Goal: Task Accomplishment & Management: Use online tool/utility

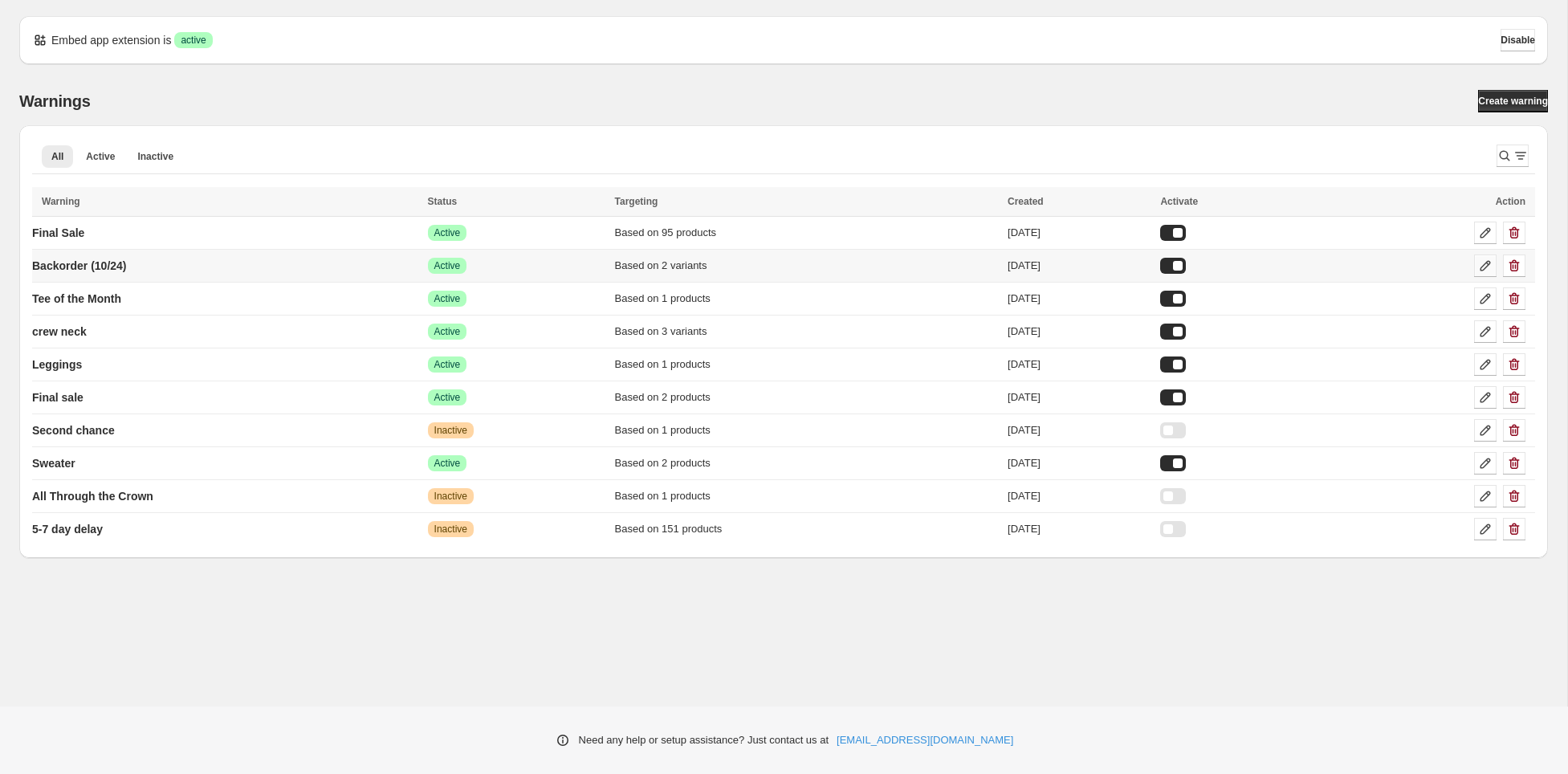
click at [1487, 261] on icon at bounding box center [1484, 265] width 16 height 16
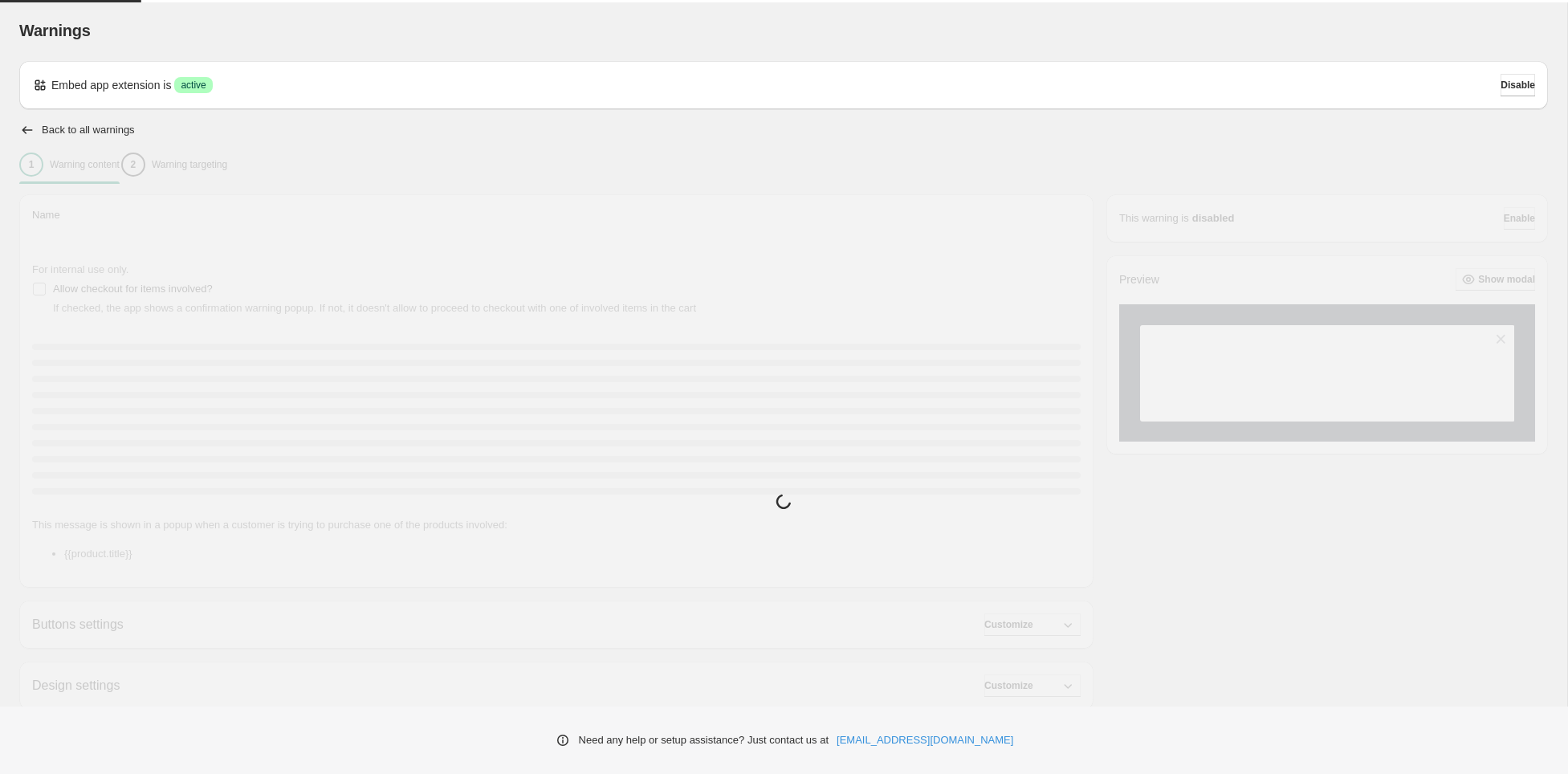
type input "**********"
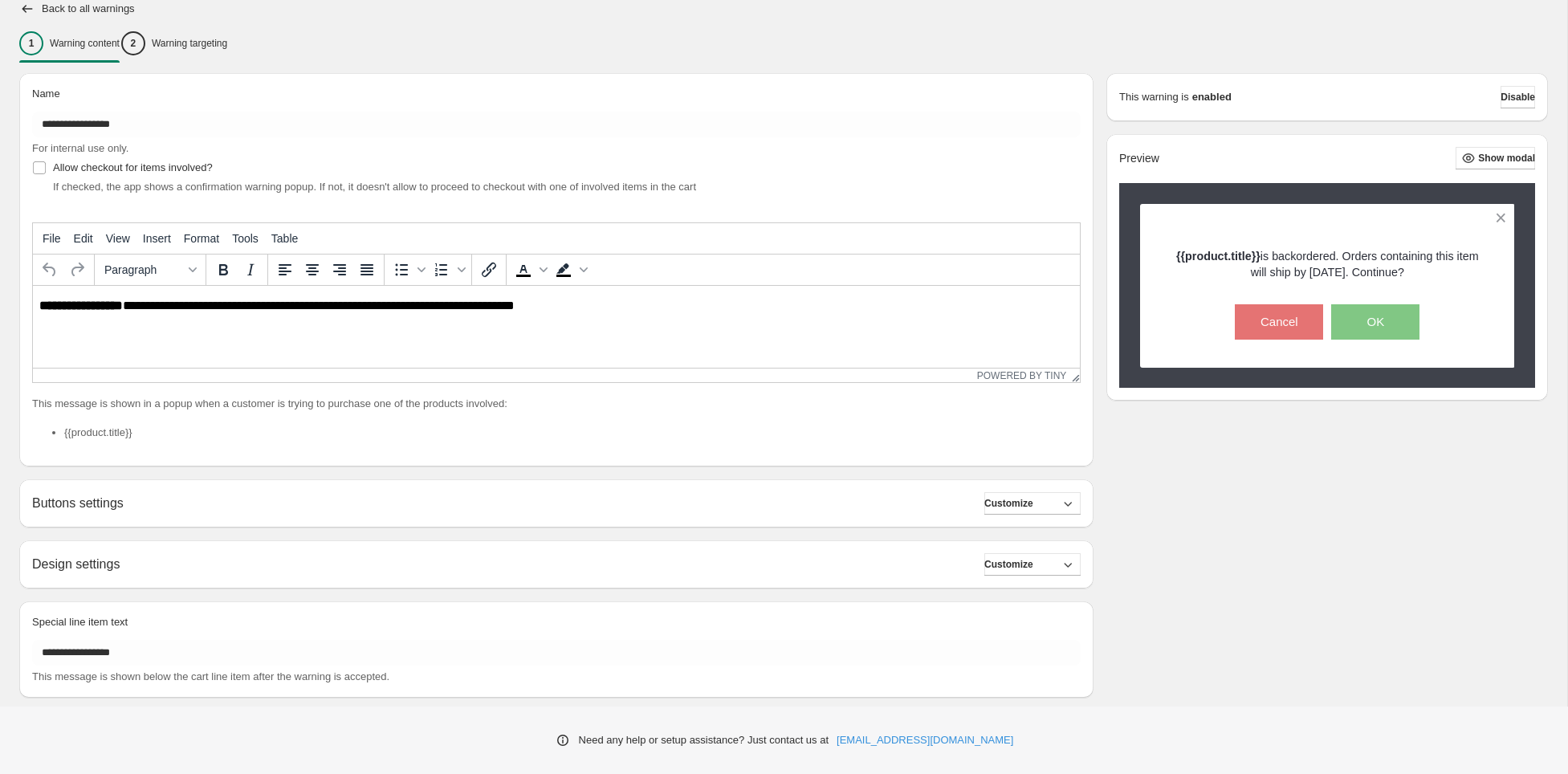
scroll to position [148, 0]
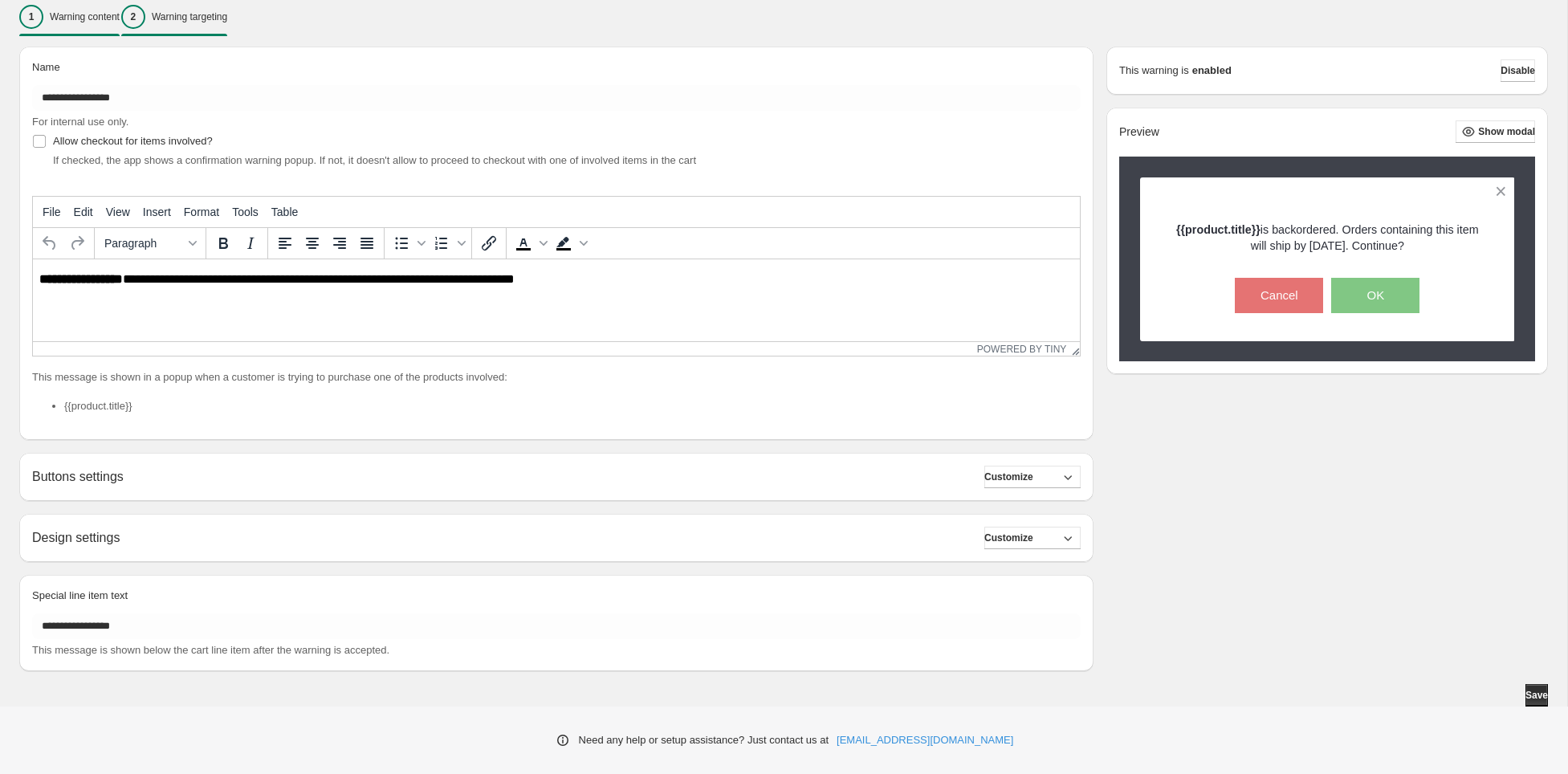
click at [227, 14] on p "Warning targeting" at bounding box center [189, 17] width 75 height 13
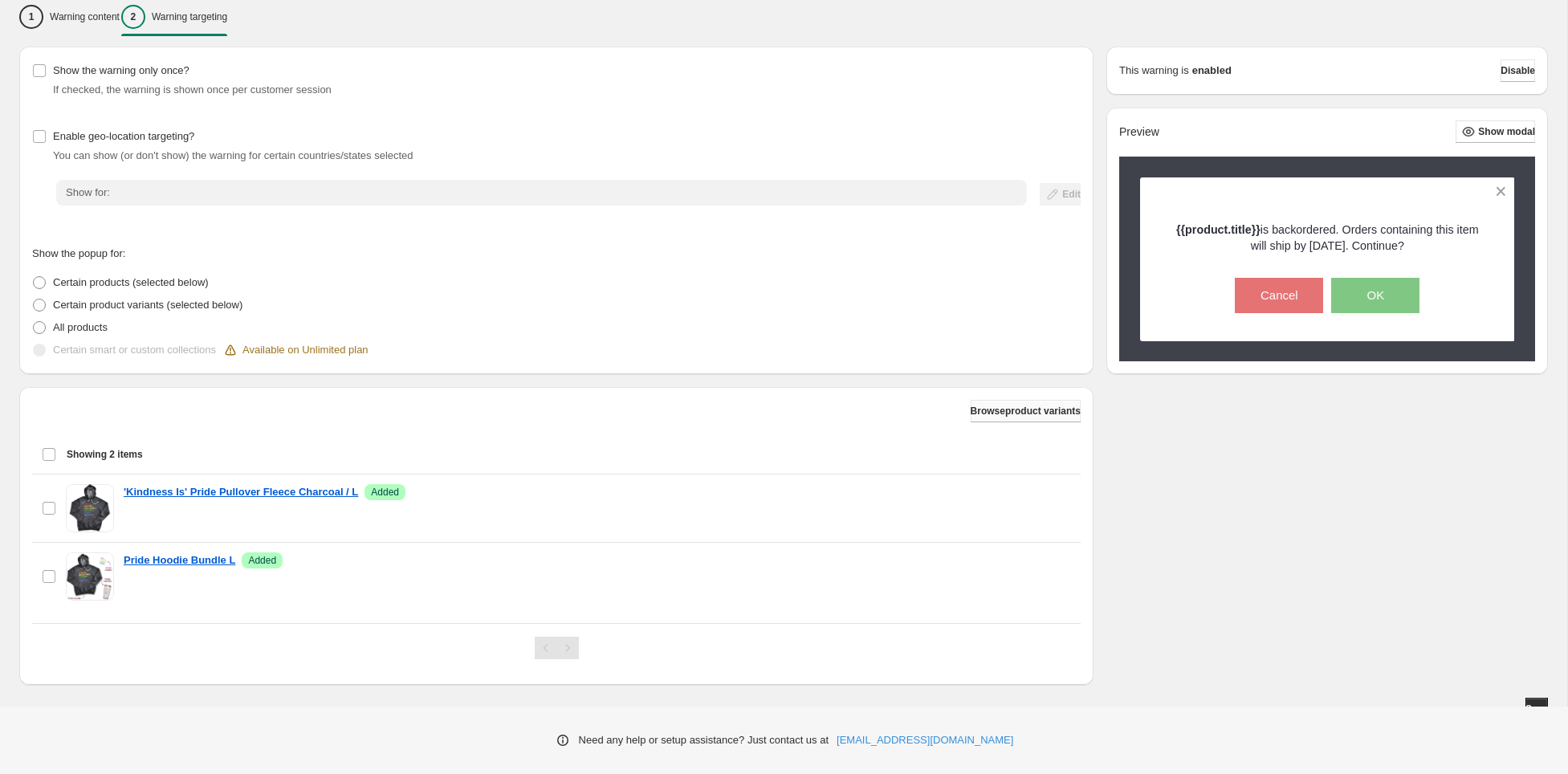
click at [1035, 412] on span "Browse product variants" at bounding box center [1026, 411] width 110 height 13
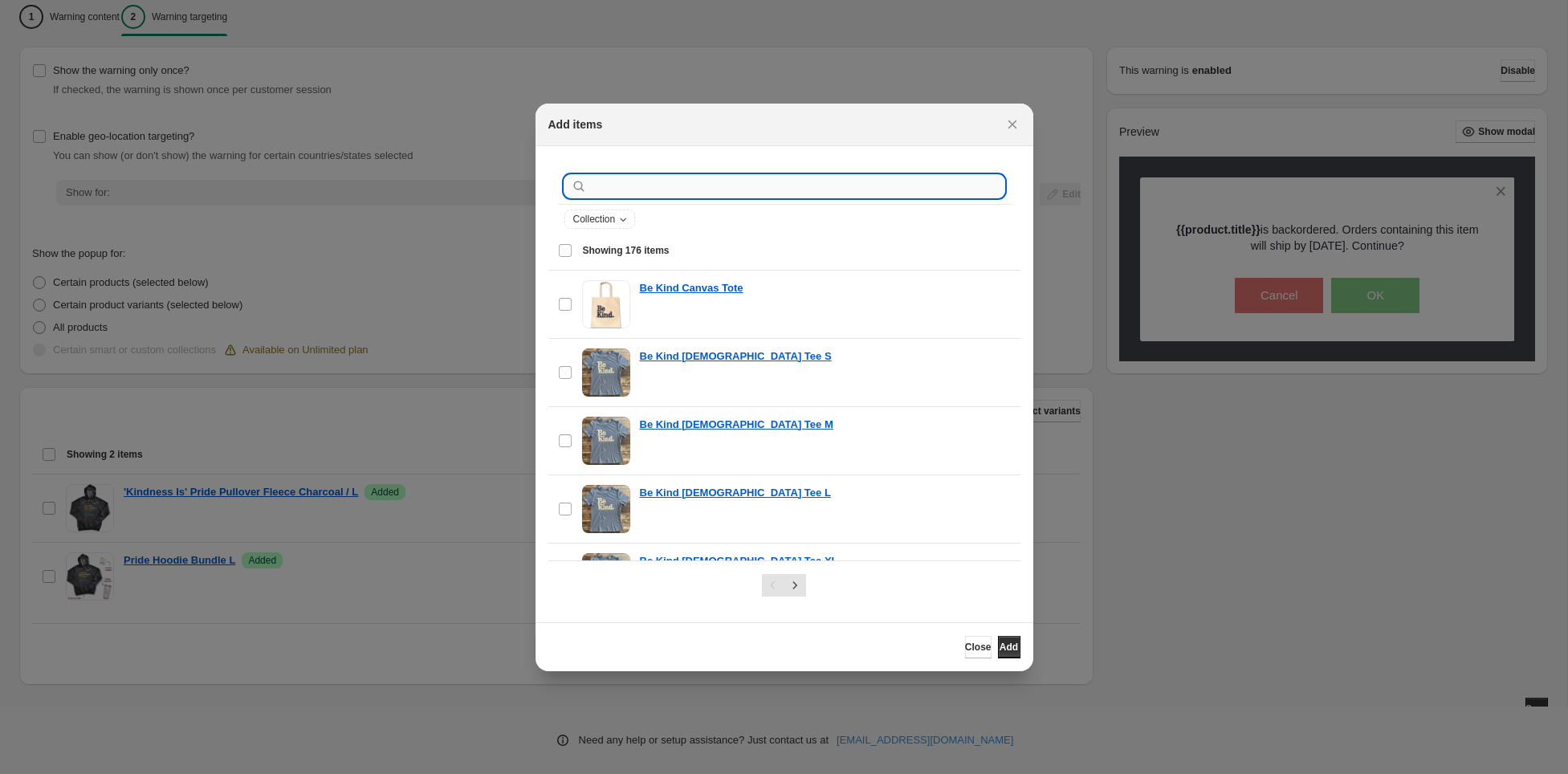
click at [720, 179] on input ":r1i:" at bounding box center [796, 186] width 414 height 22
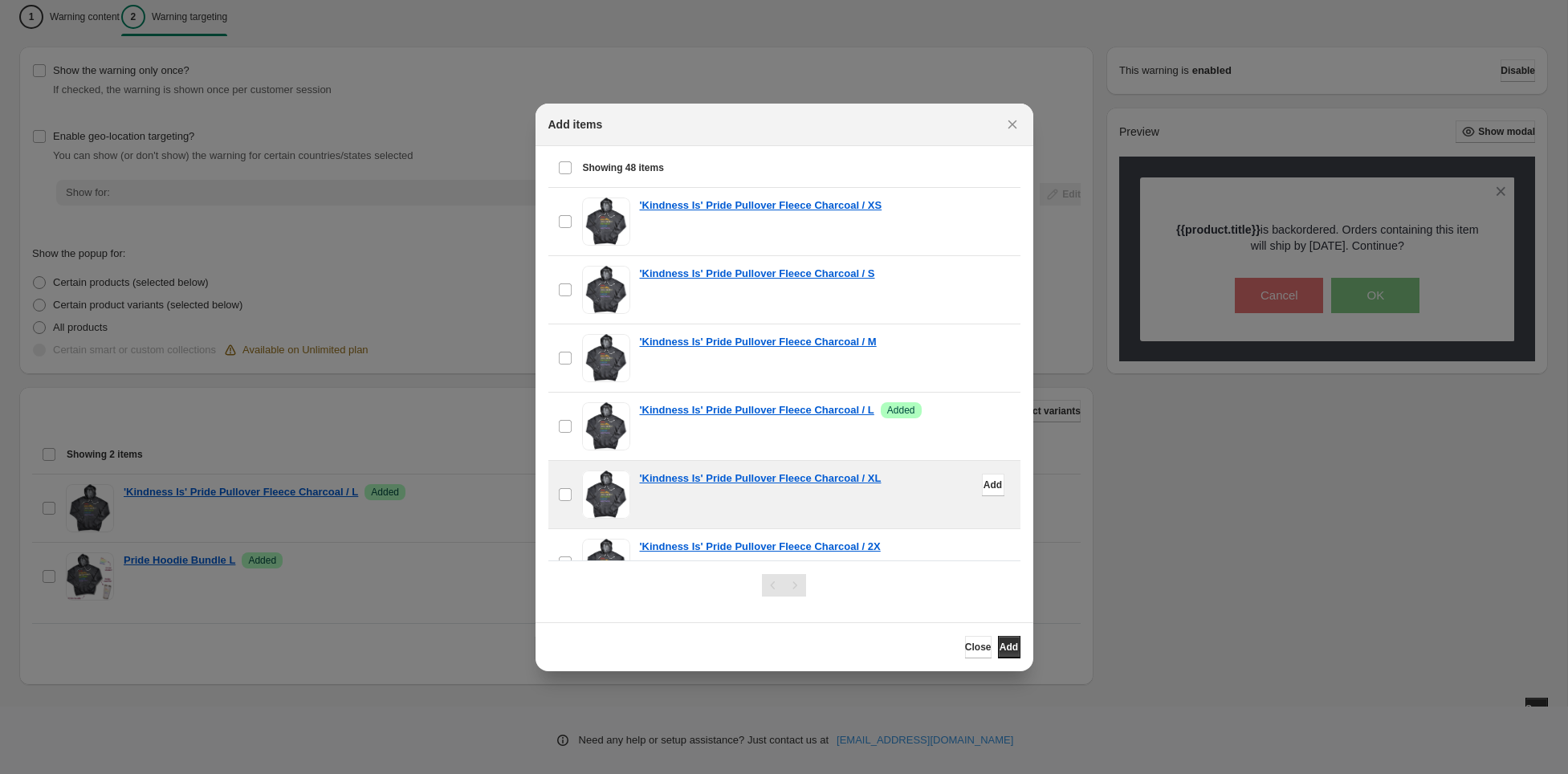
scroll to position [85, 0]
click at [983, 481] on span "Add" at bounding box center [992, 483] width 19 height 13
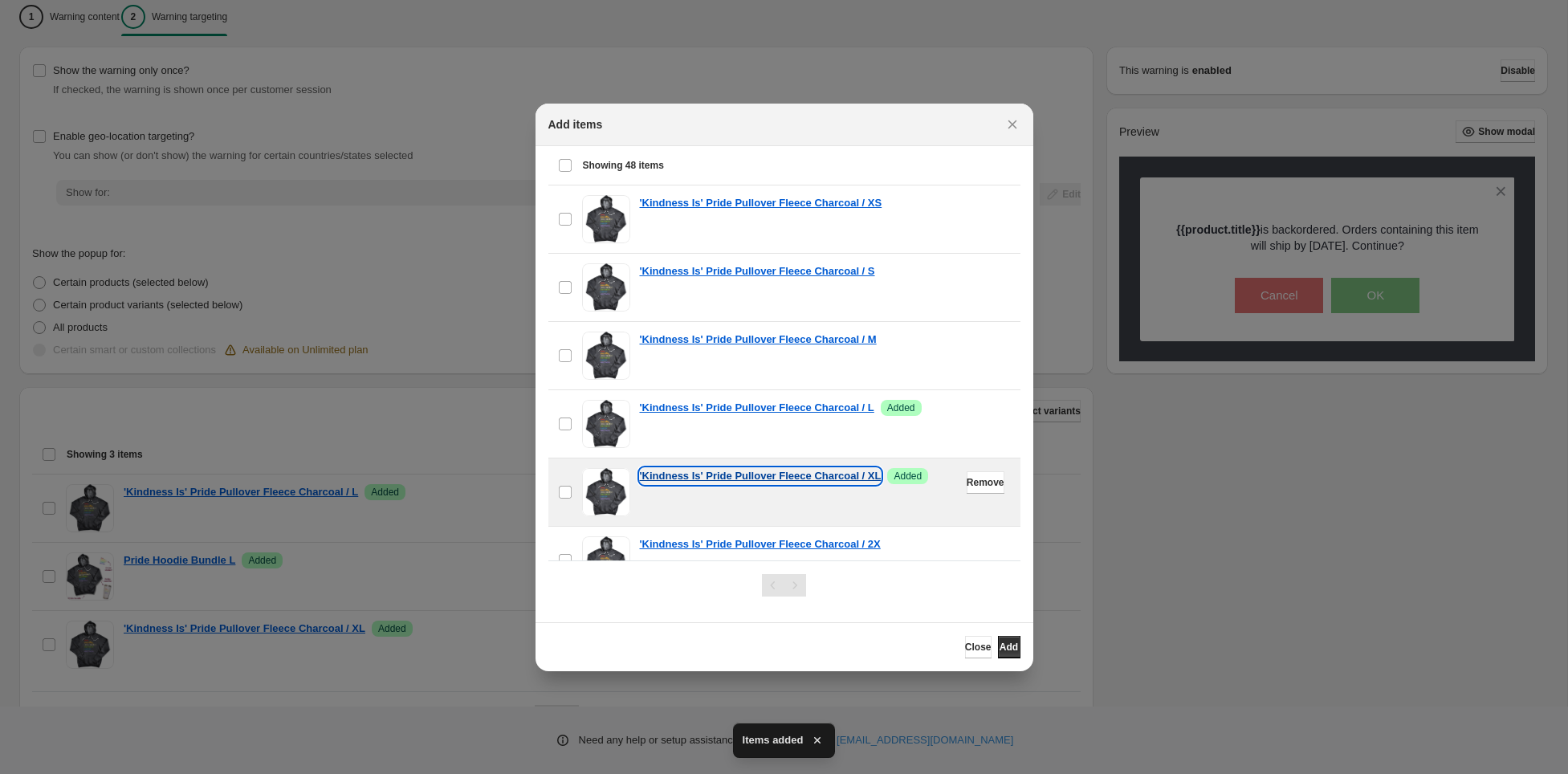
click at [864, 471] on p "'Kindness Is' Pride Pullover Fleece Charcoal / XL" at bounding box center [761, 475] width 242 height 16
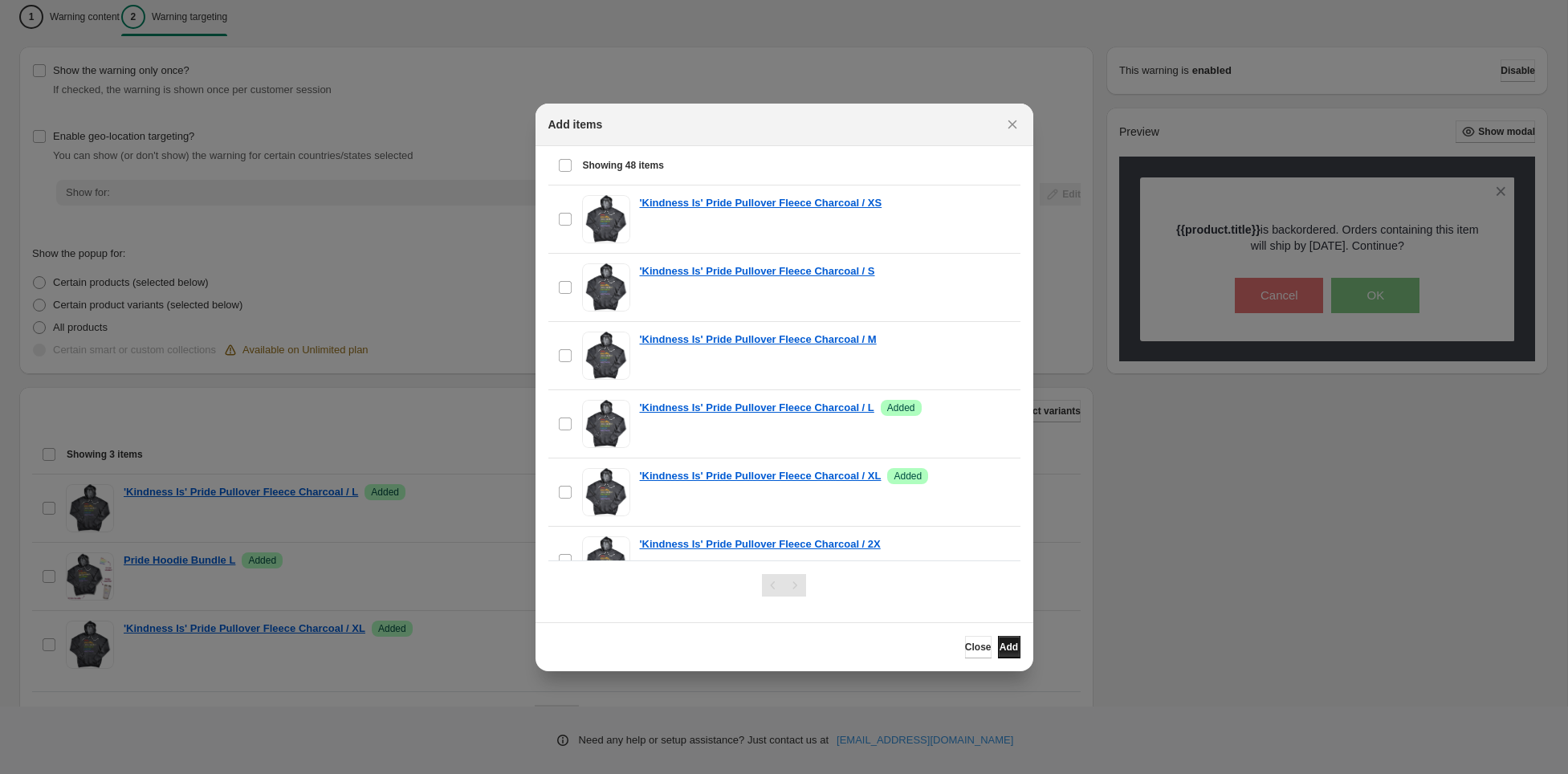
click at [1000, 643] on span "Add" at bounding box center [1009, 647] width 19 height 13
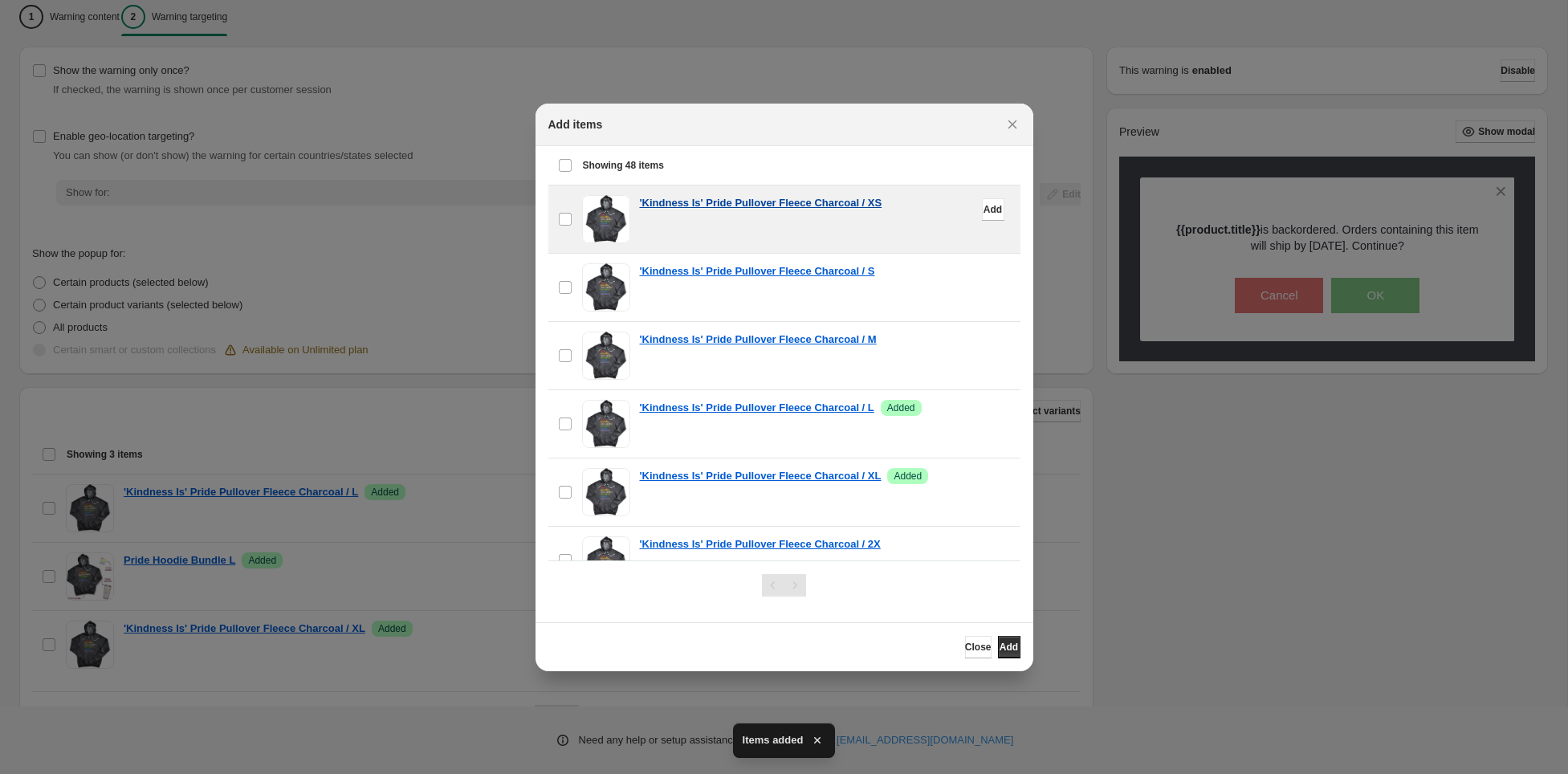
scroll to position [0, 0]
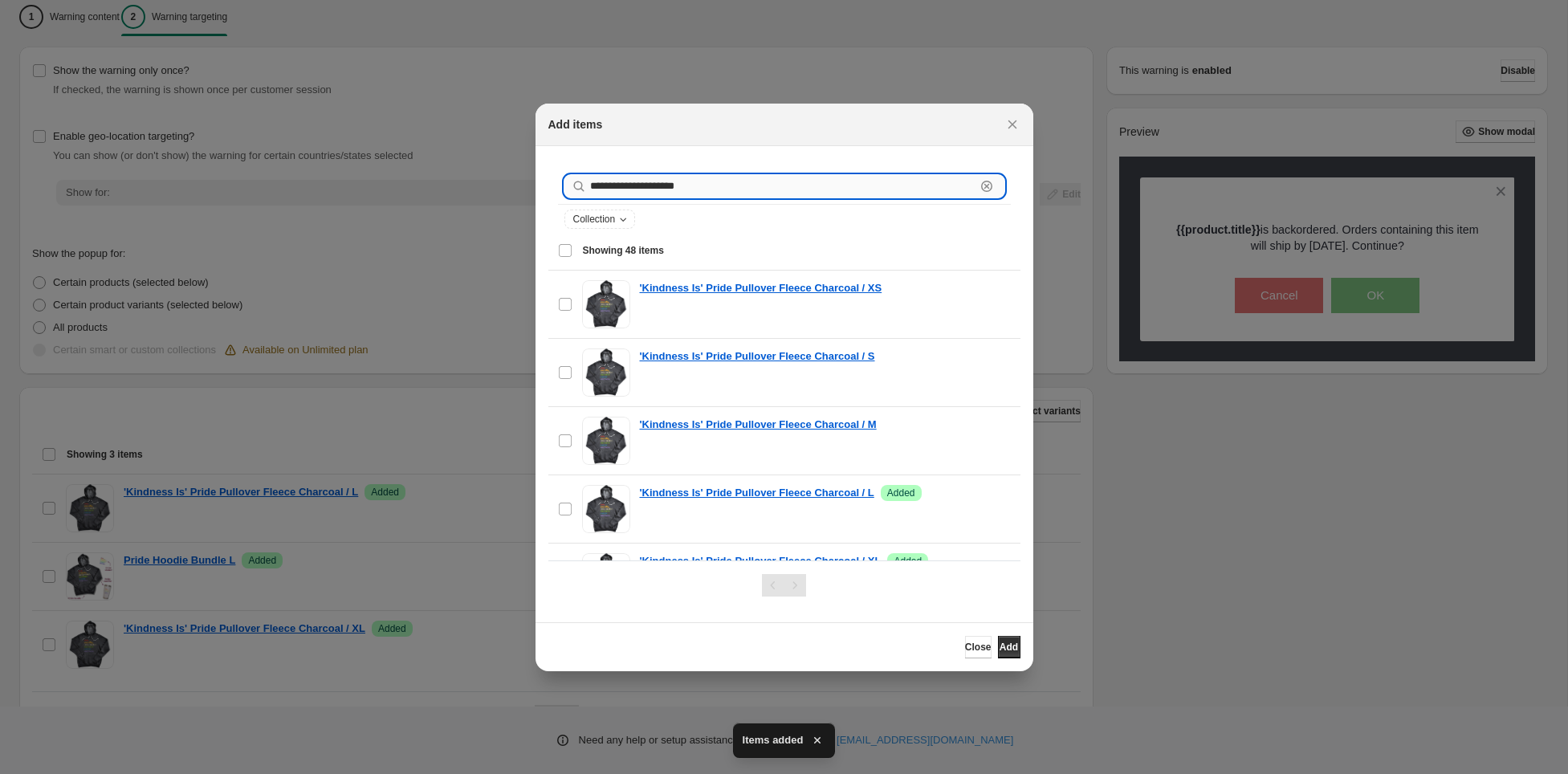
click at [763, 187] on input "**********" at bounding box center [782, 186] width 385 height 22
type input "**********"
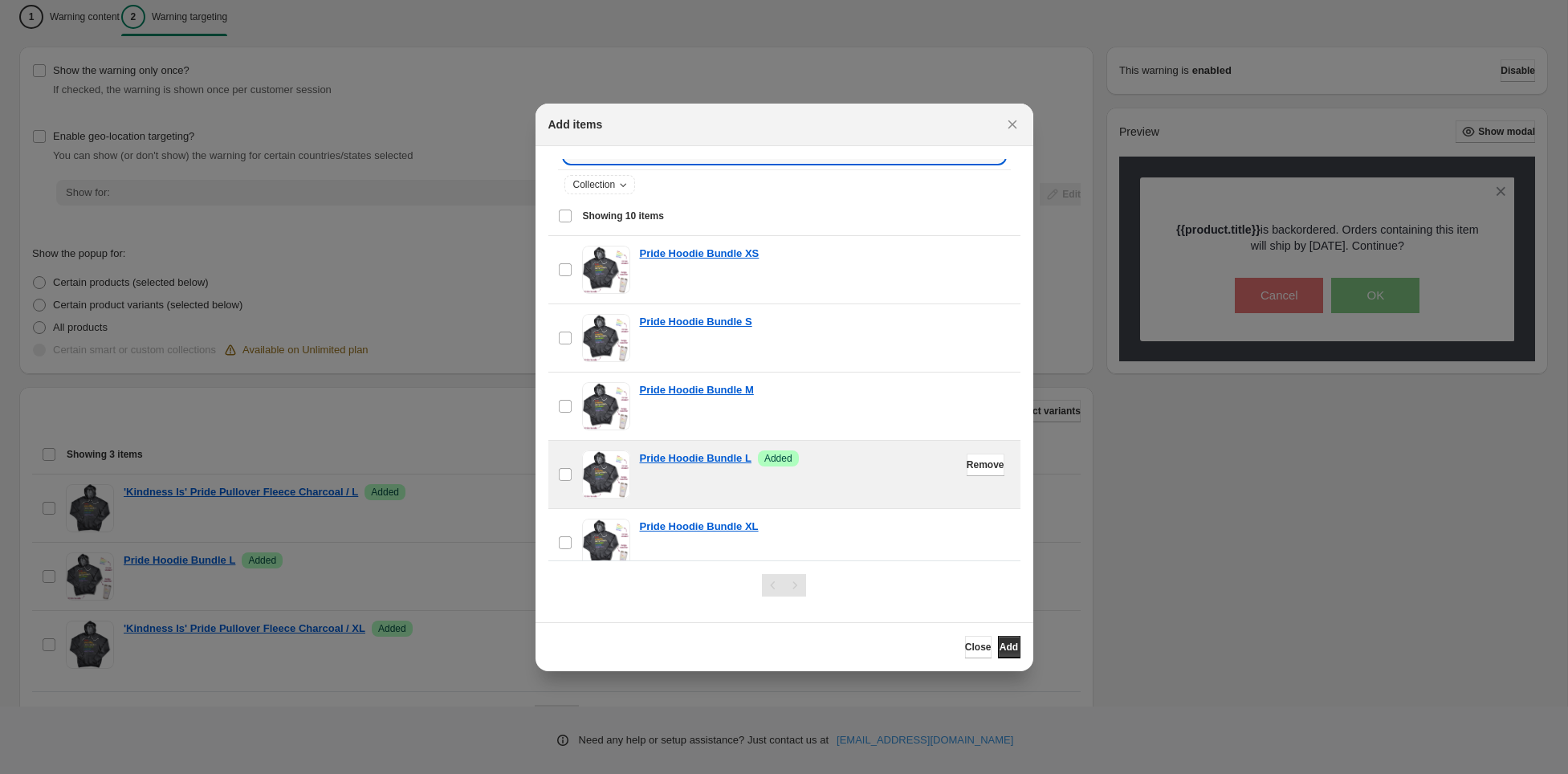
scroll to position [47, 0]
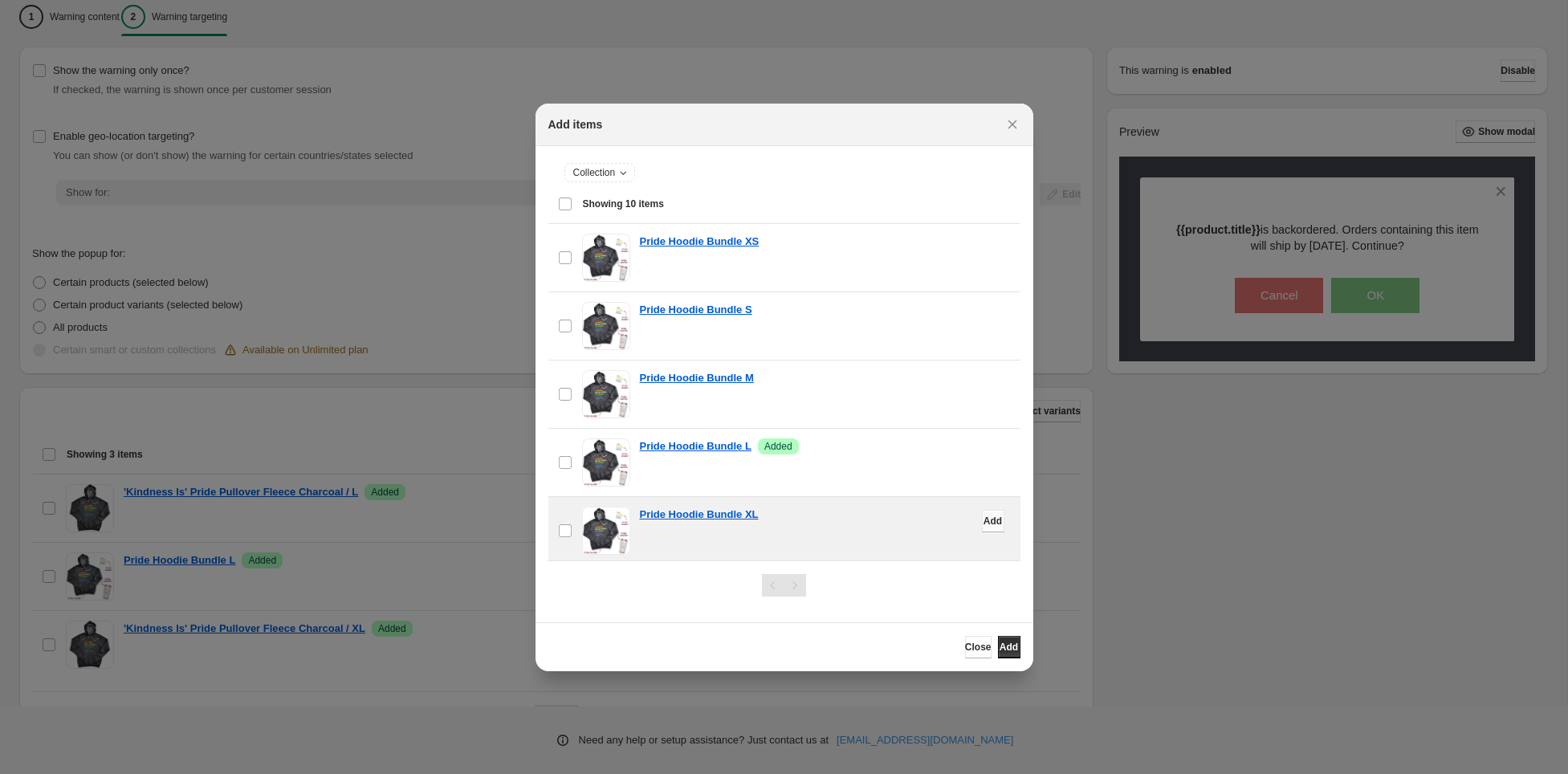
click at [983, 520] on span "Add" at bounding box center [992, 521] width 19 height 13
click at [1011, 643] on button "Add" at bounding box center [1009, 647] width 22 height 22
click at [965, 647] on span "Close" at bounding box center [978, 647] width 26 height 13
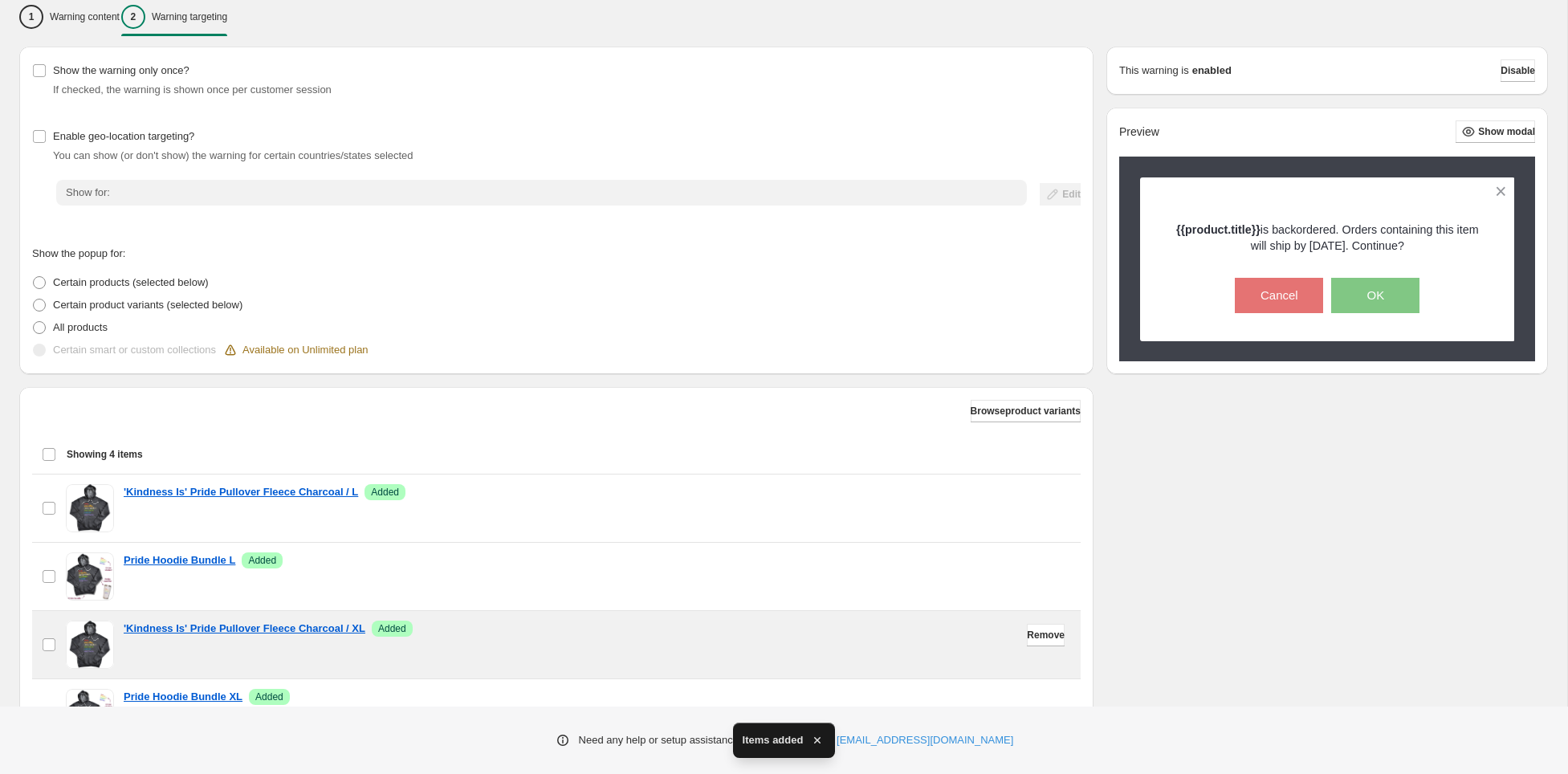
scroll to position [297, 0]
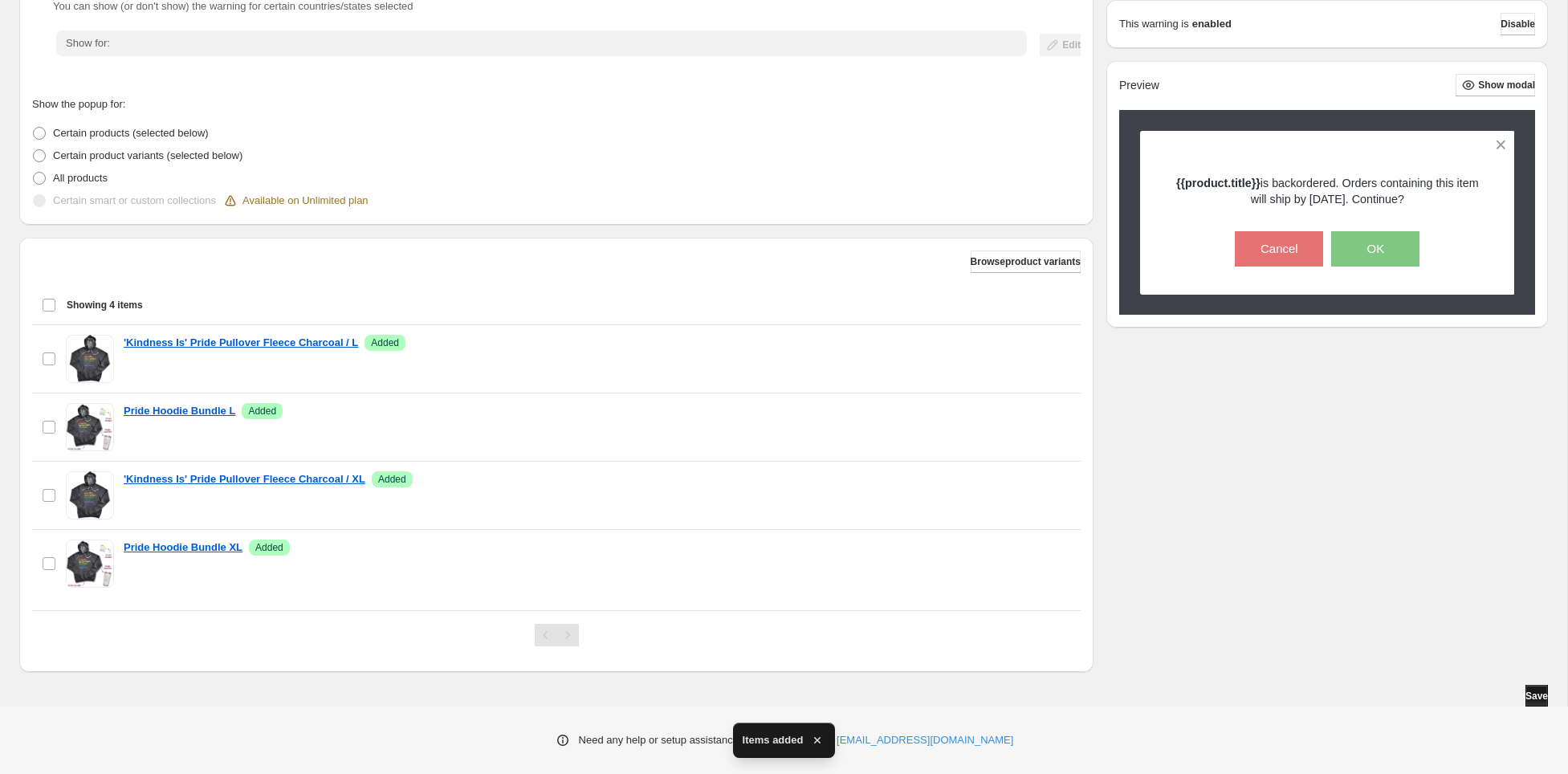
click at [1525, 695] on span "Save" at bounding box center [1536, 696] width 22 height 13
